Goal: Navigation & Orientation: Find specific page/section

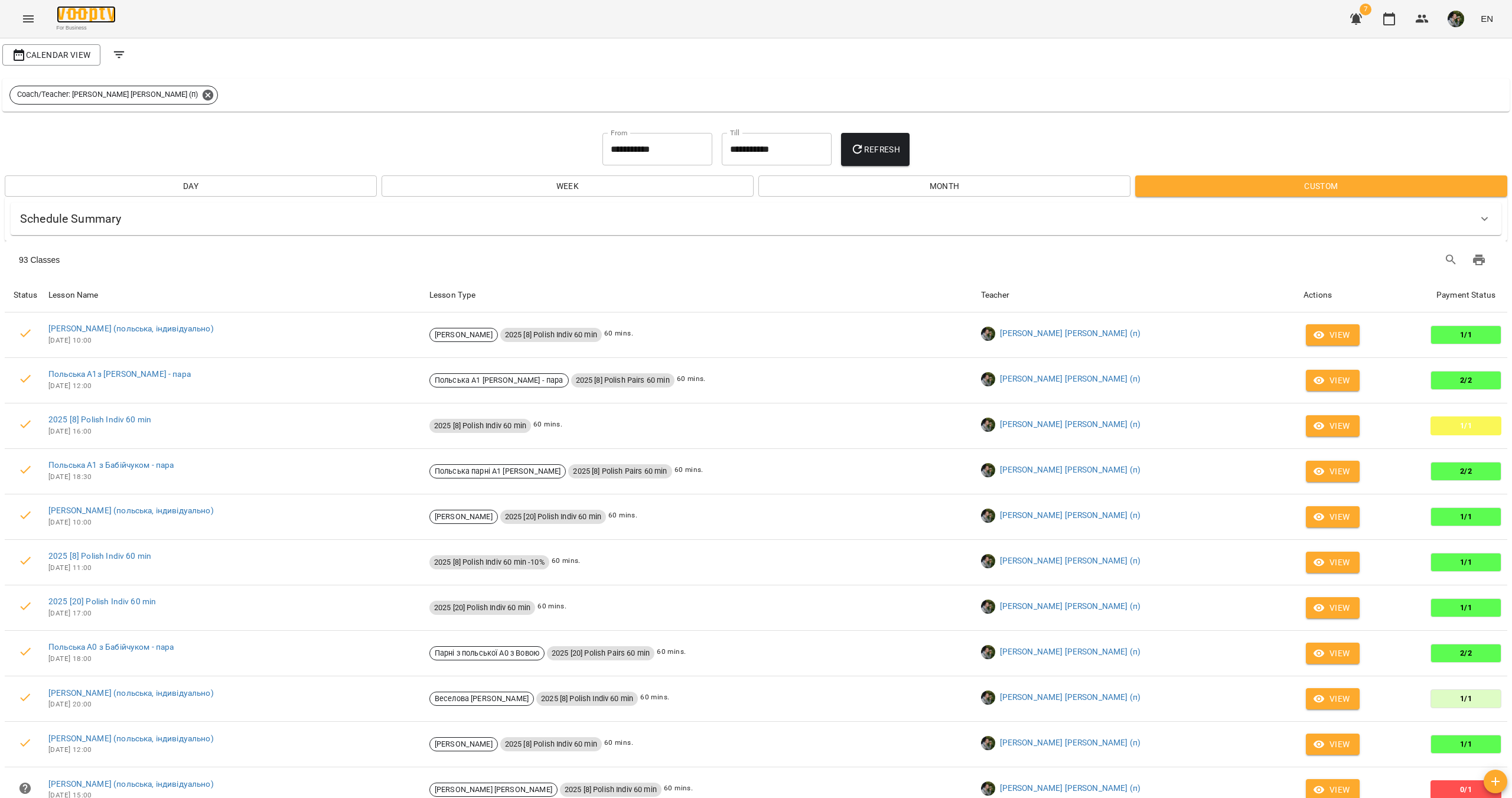
click at [81, 12] on img at bounding box center [86, 14] width 59 height 17
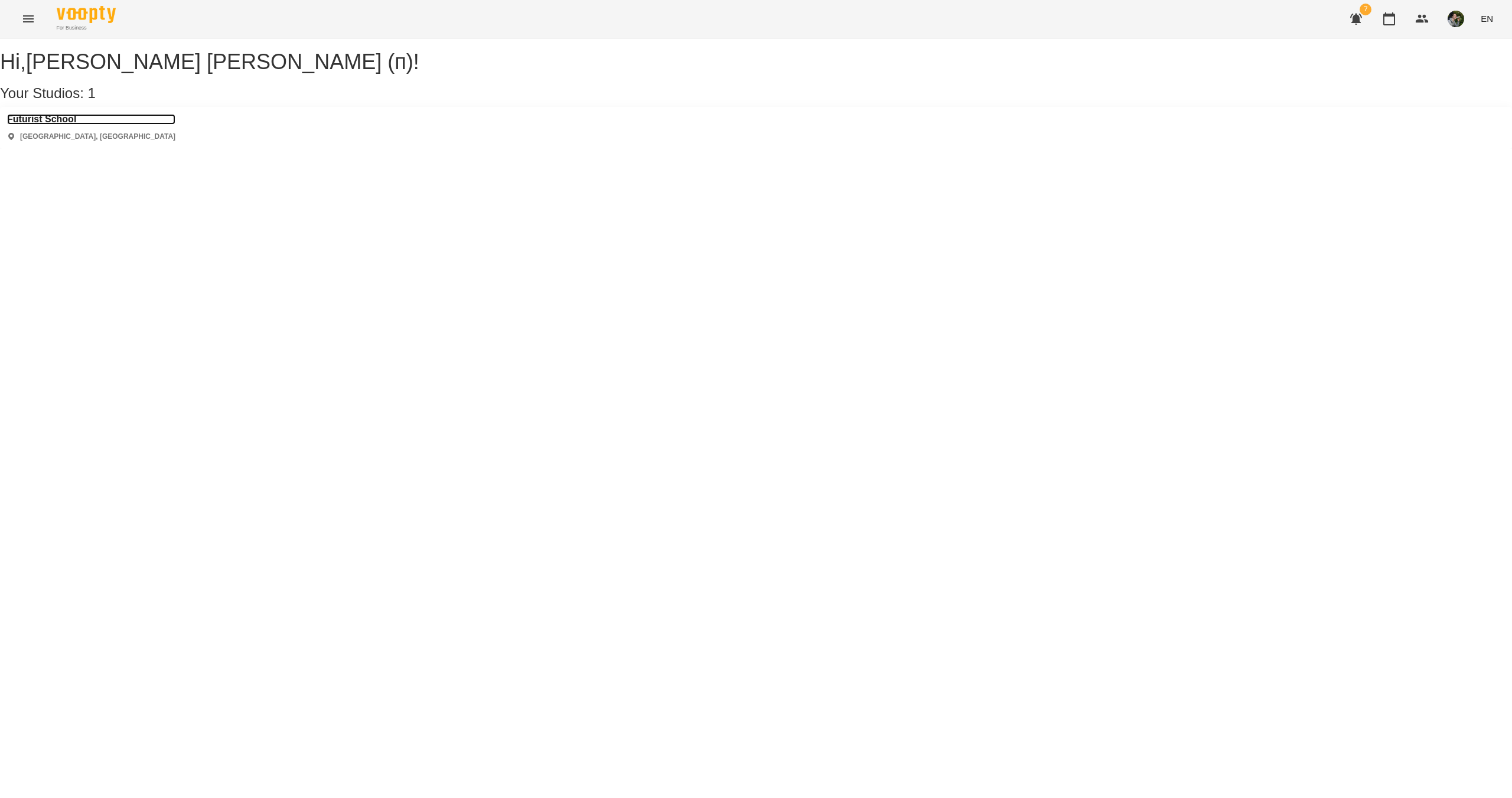
click at [41, 125] on h3 "Futurist School" at bounding box center [91, 119] width 168 height 10
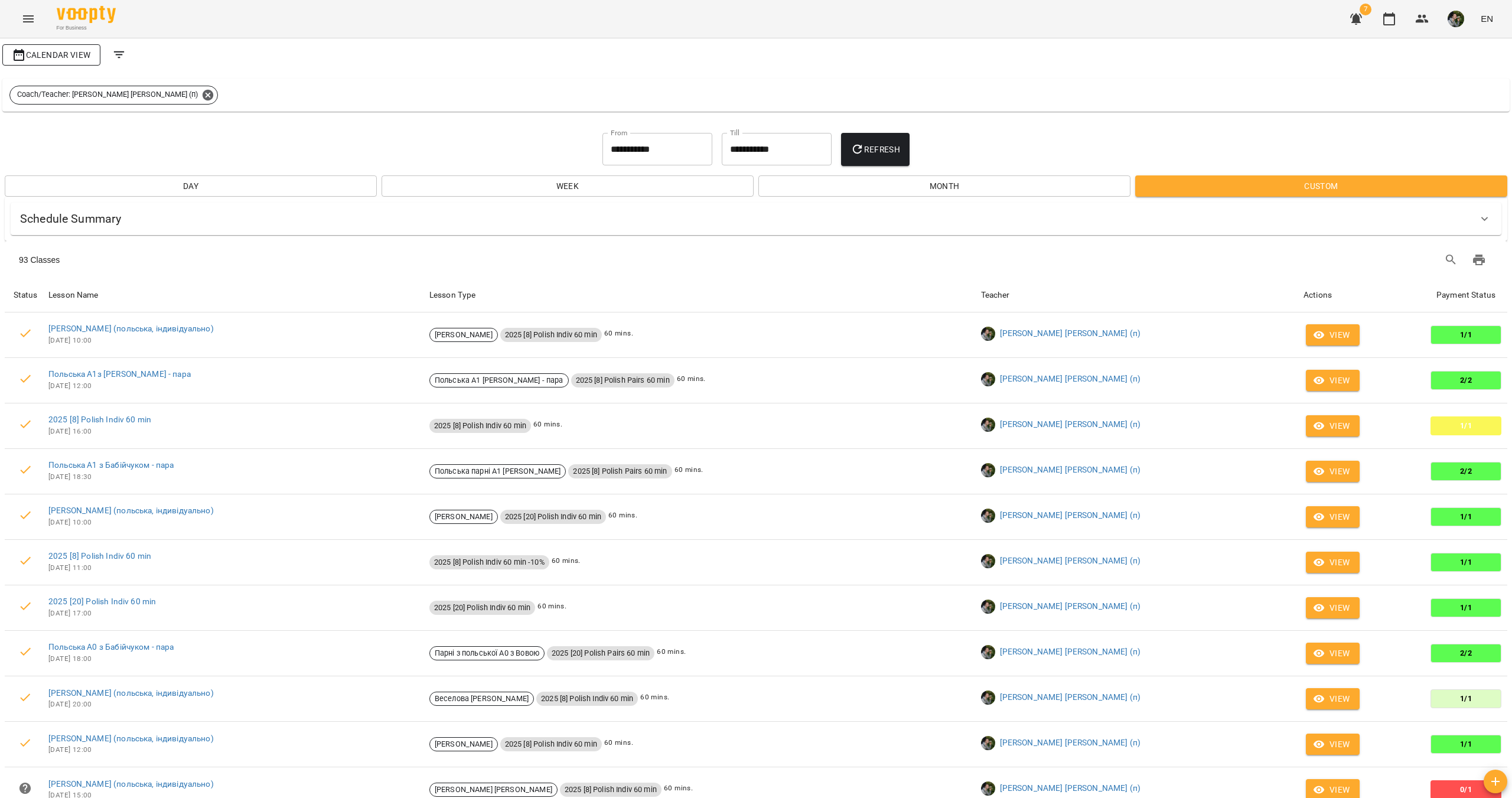
click at [53, 55] on span "Calendar View" at bounding box center [52, 55] width 79 height 14
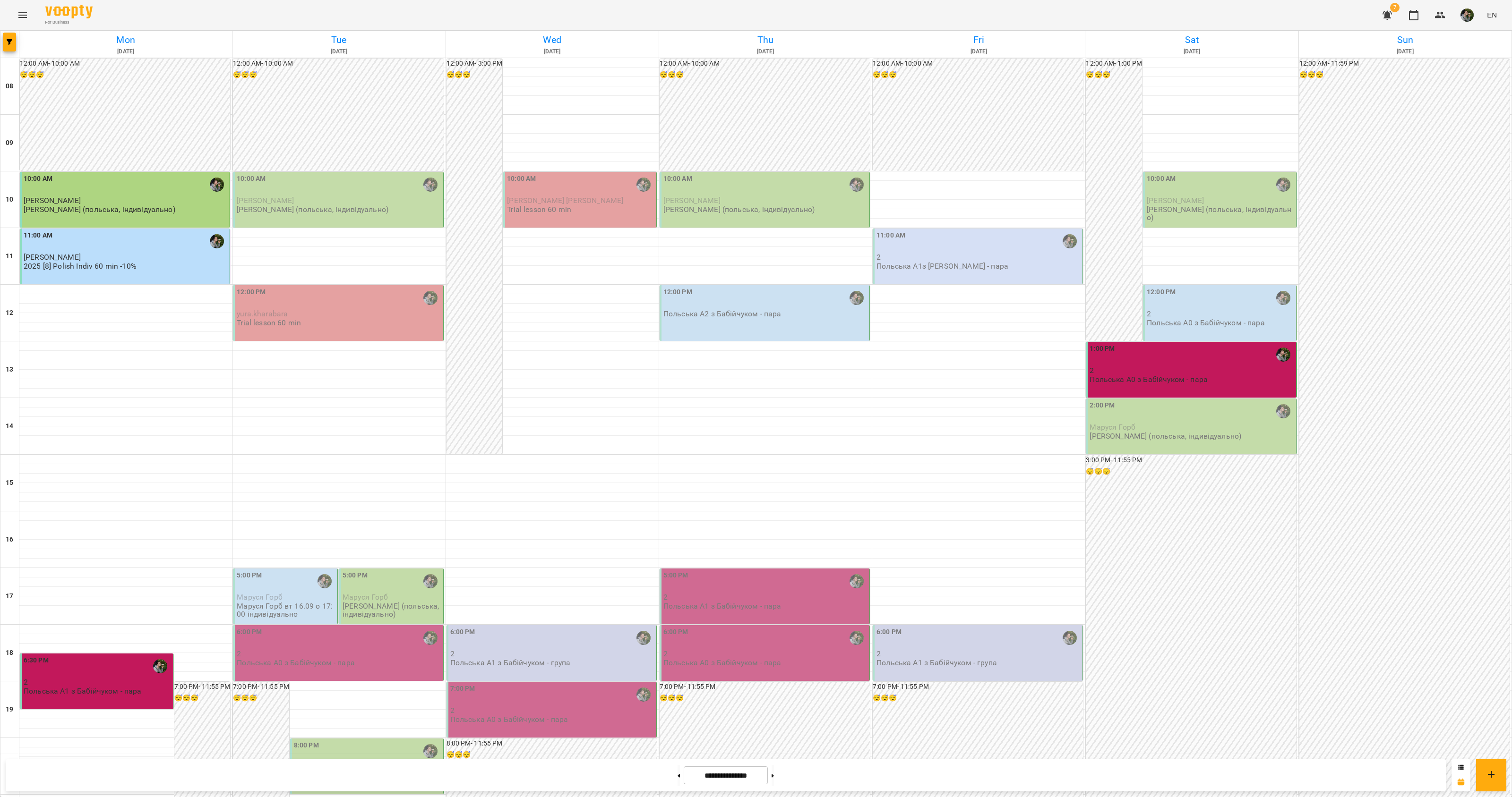
scroll to position [94, 0]
drag, startPoint x: 1185, startPoint y: 0, endPoint x: 1000, endPoint y: 14, distance: 185.5
click at [1000, 14] on div "For Business 7 EN" at bounding box center [756, 15] width 1512 height 30
